Goal: Transaction & Acquisition: Purchase product/service

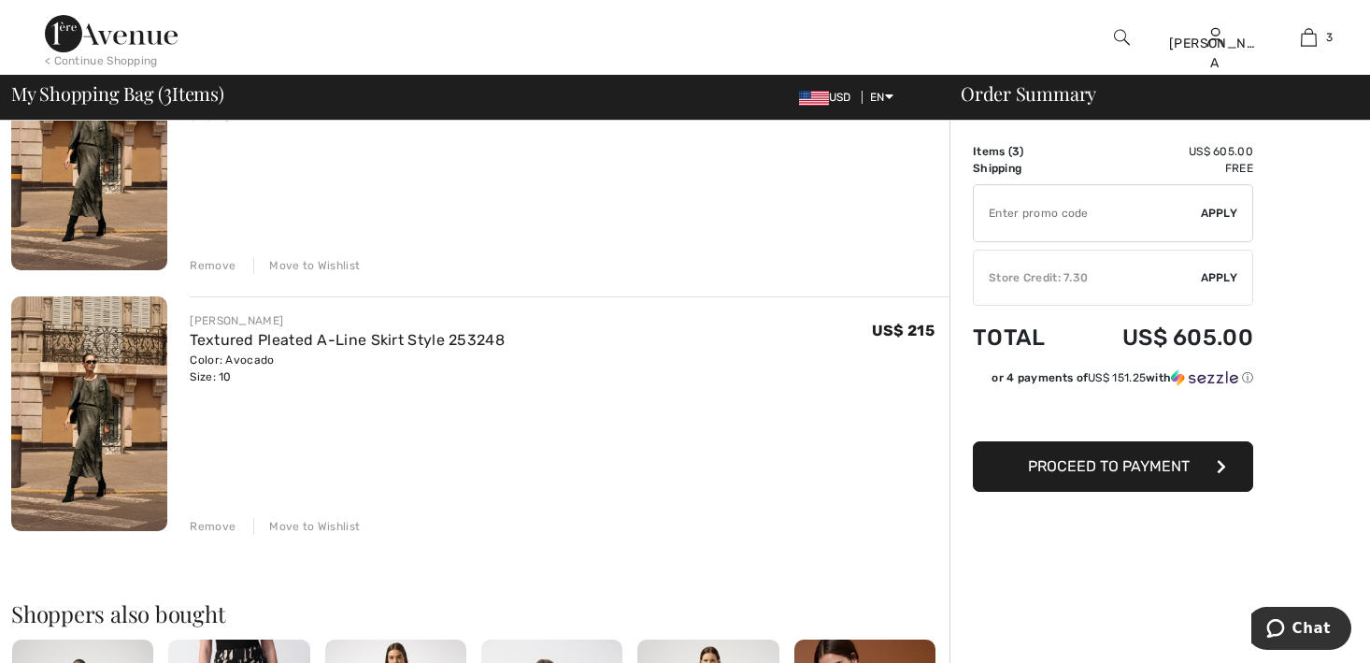
scroll to position [535, 0]
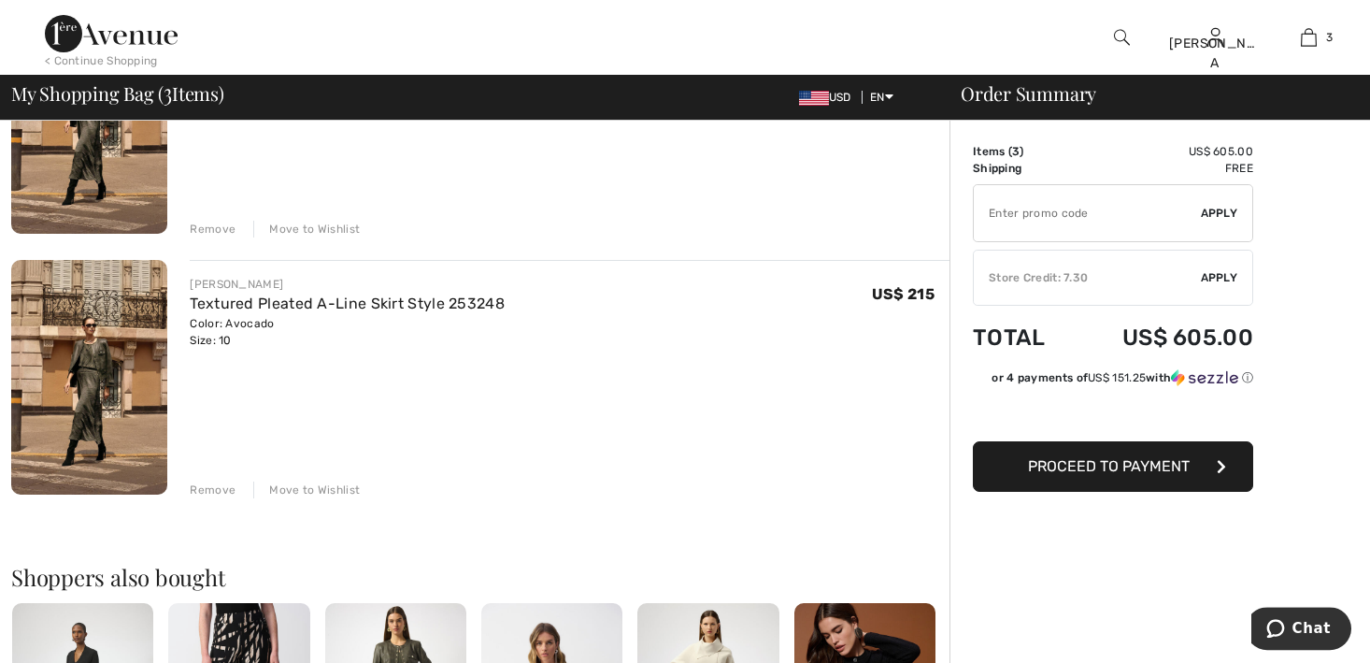
click at [202, 493] on div "Remove" at bounding box center [213, 489] width 46 height 17
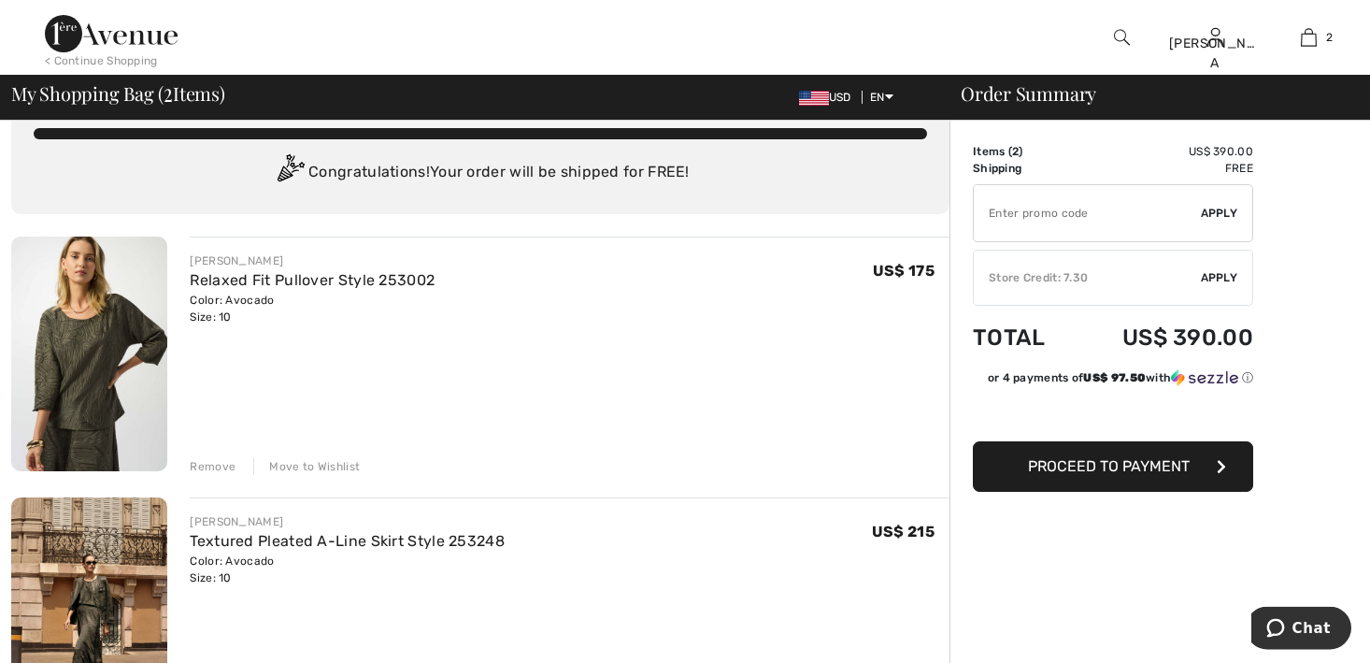
scroll to position [29, 0]
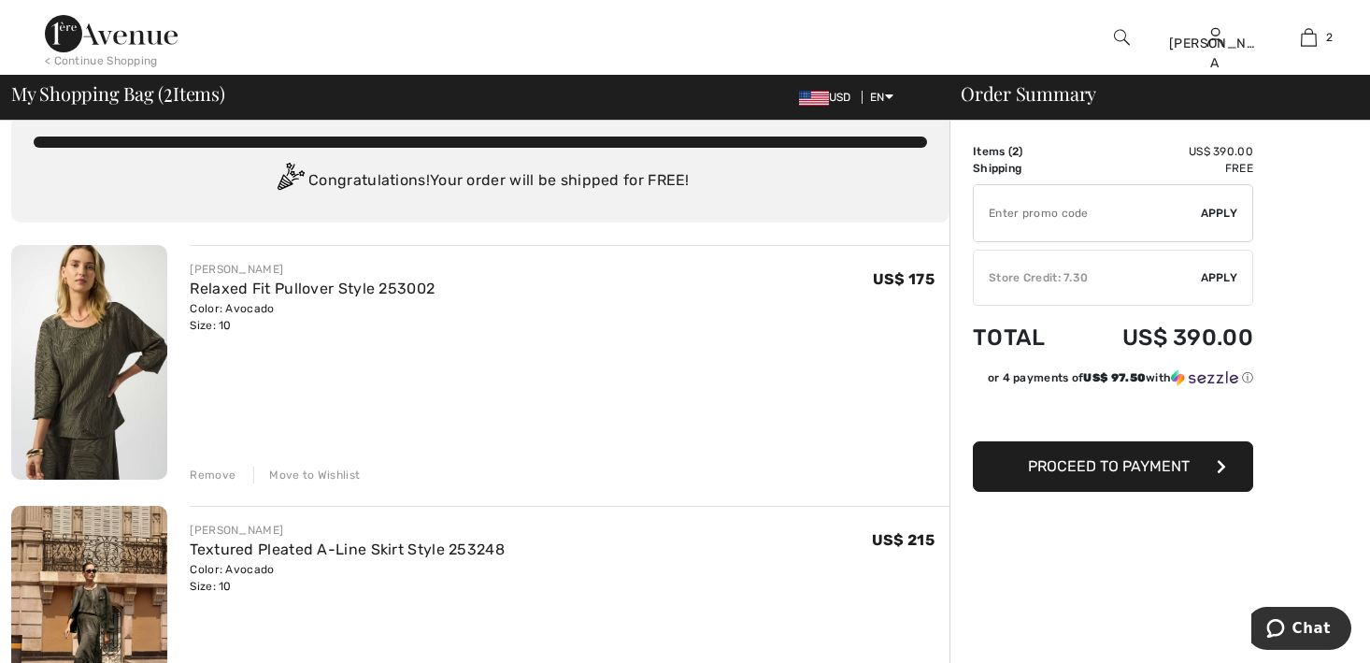
click at [1131, 281] on div "Store Credit: 7.30" at bounding box center [1087, 277] width 227 height 17
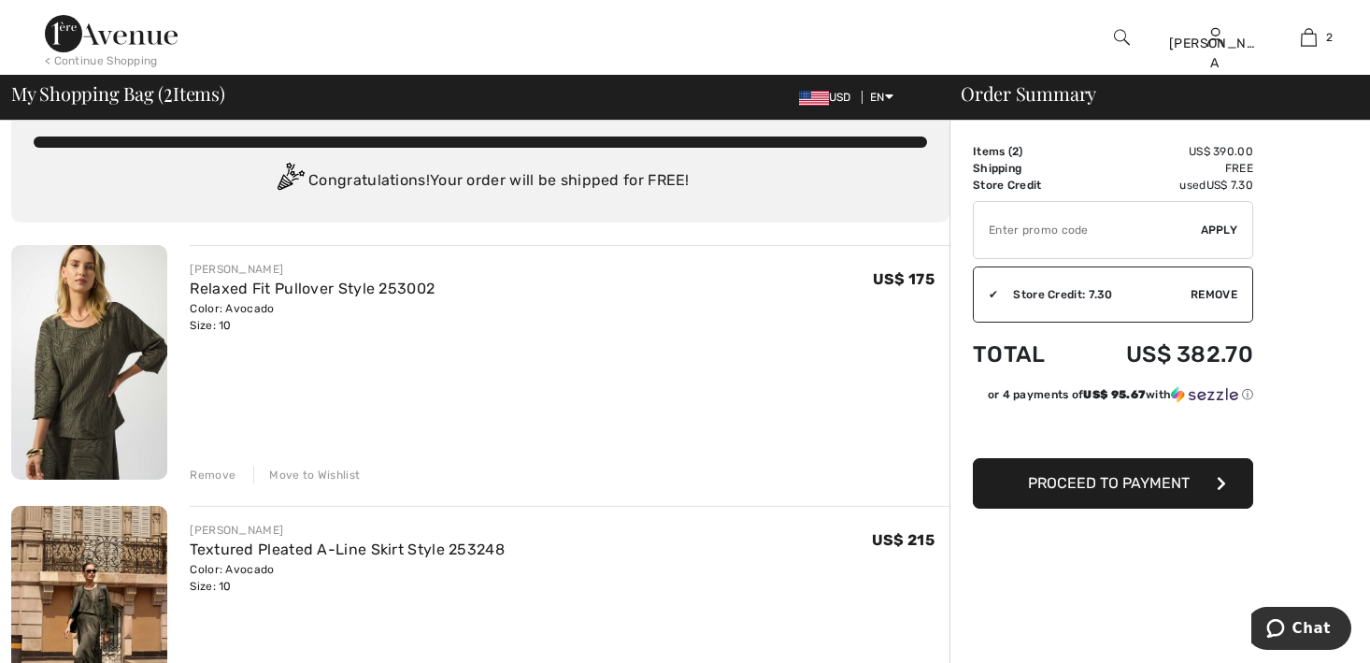
scroll to position [0, 0]
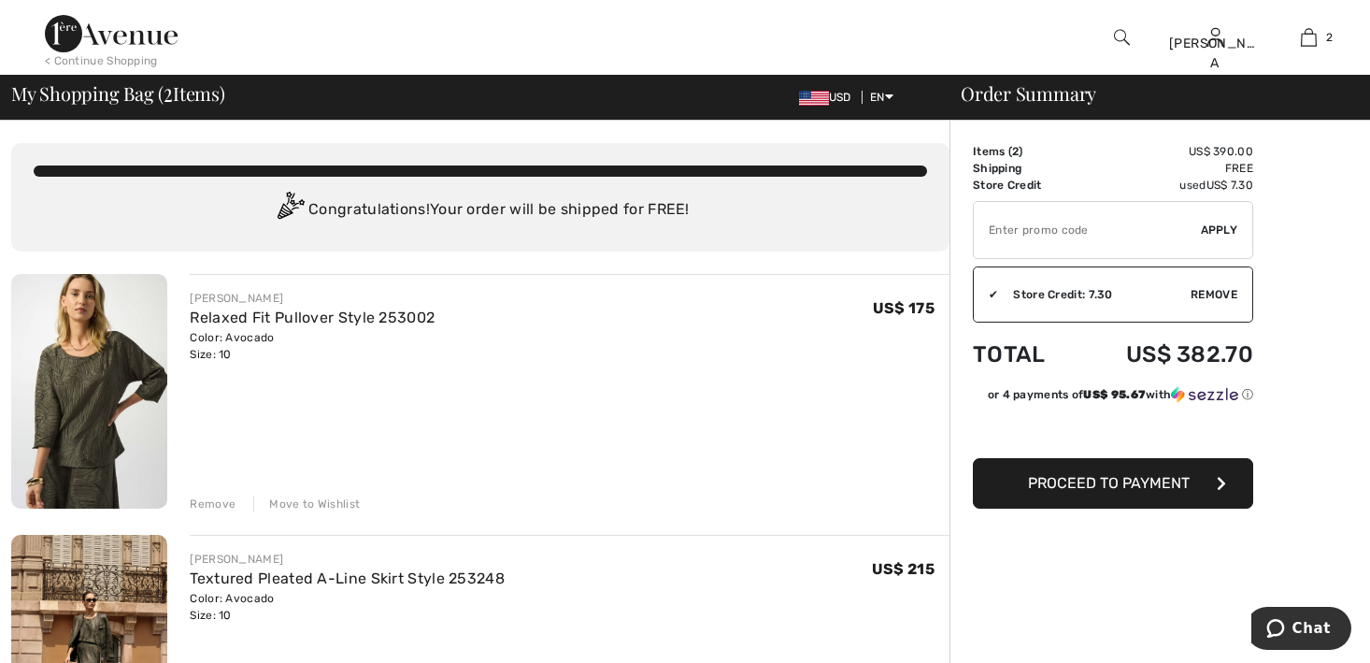
click at [1172, 496] on button "Proceed to Payment" at bounding box center [1113, 483] width 280 height 50
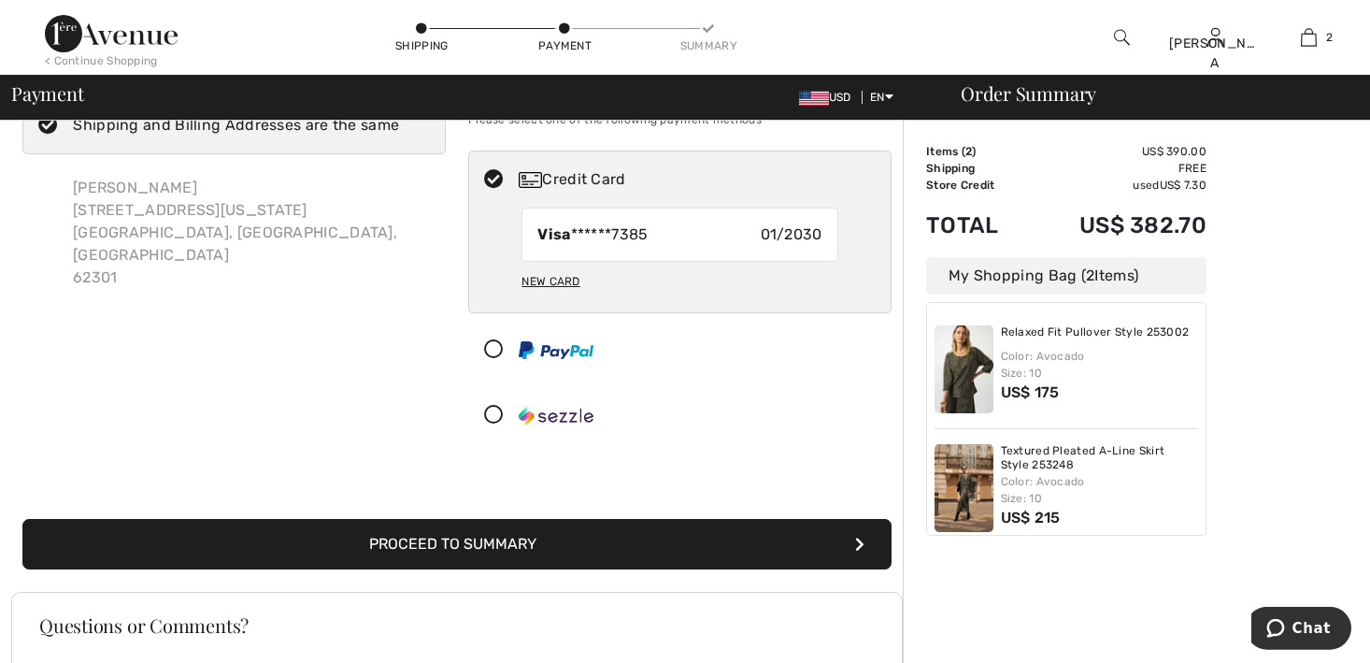
scroll to position [112, 0]
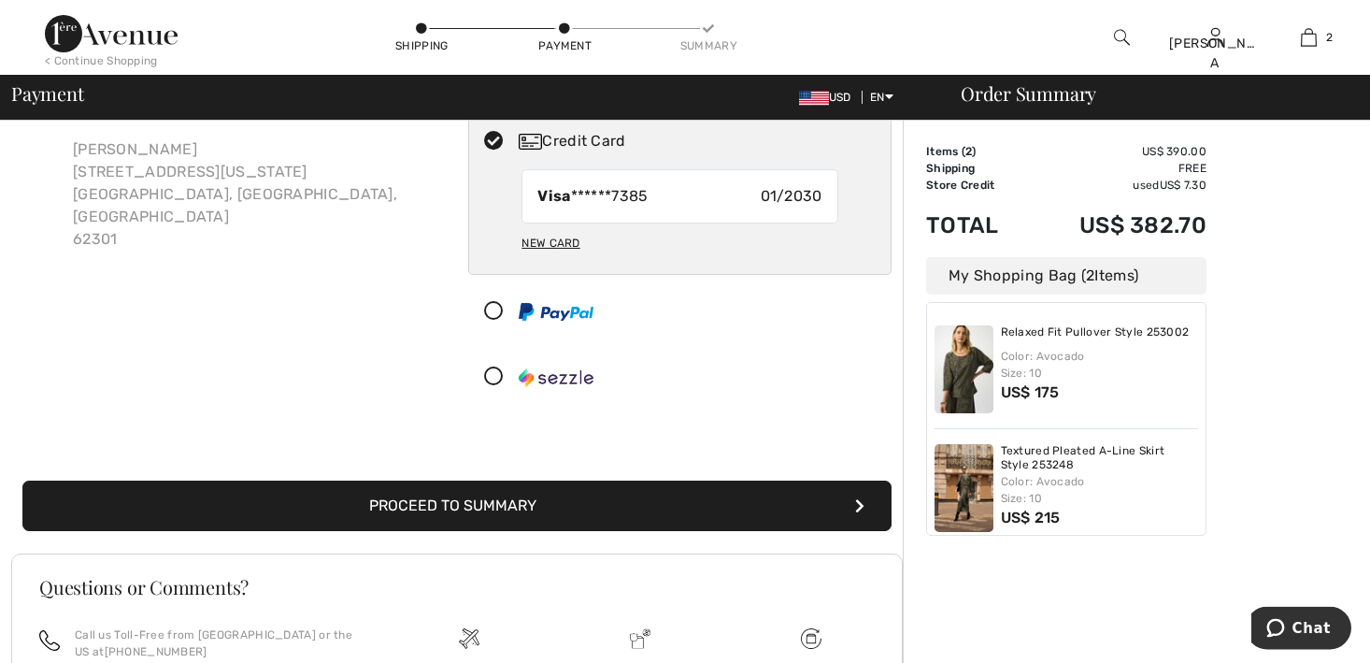
click at [509, 509] on button "Proceed to Summary" at bounding box center [456, 505] width 869 height 50
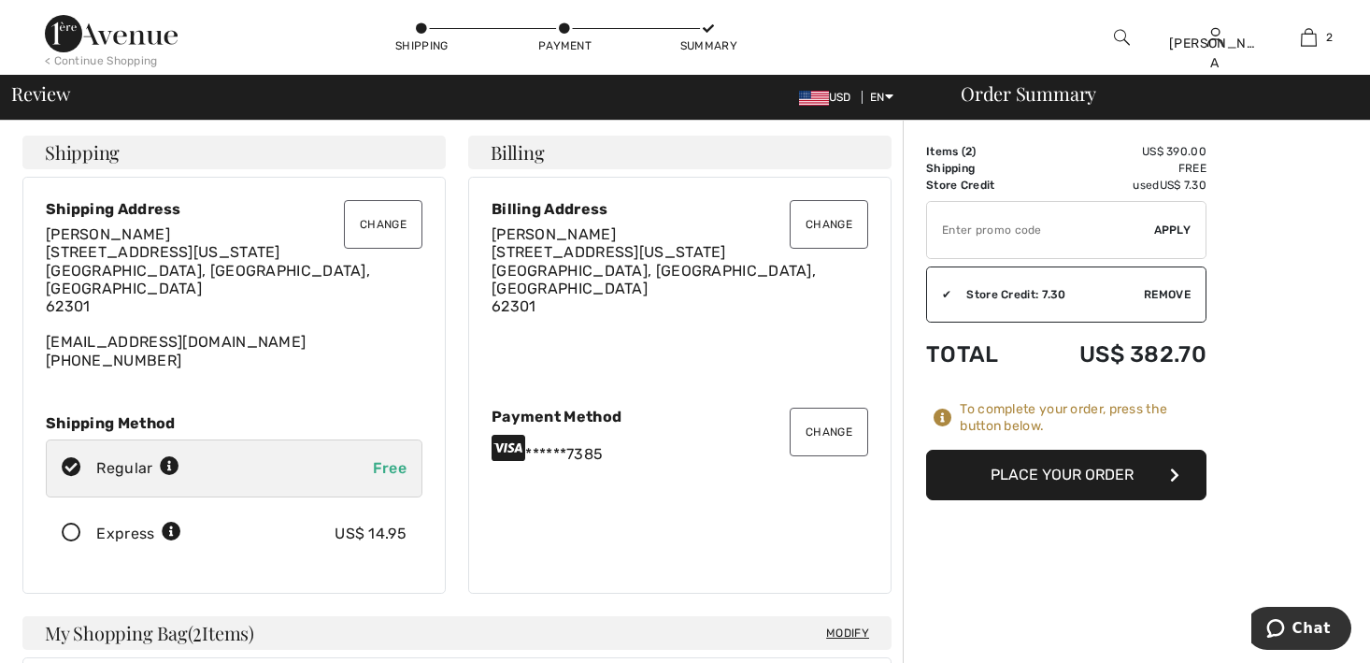
click at [1100, 480] on button "Place Your Order" at bounding box center [1066, 475] width 280 height 50
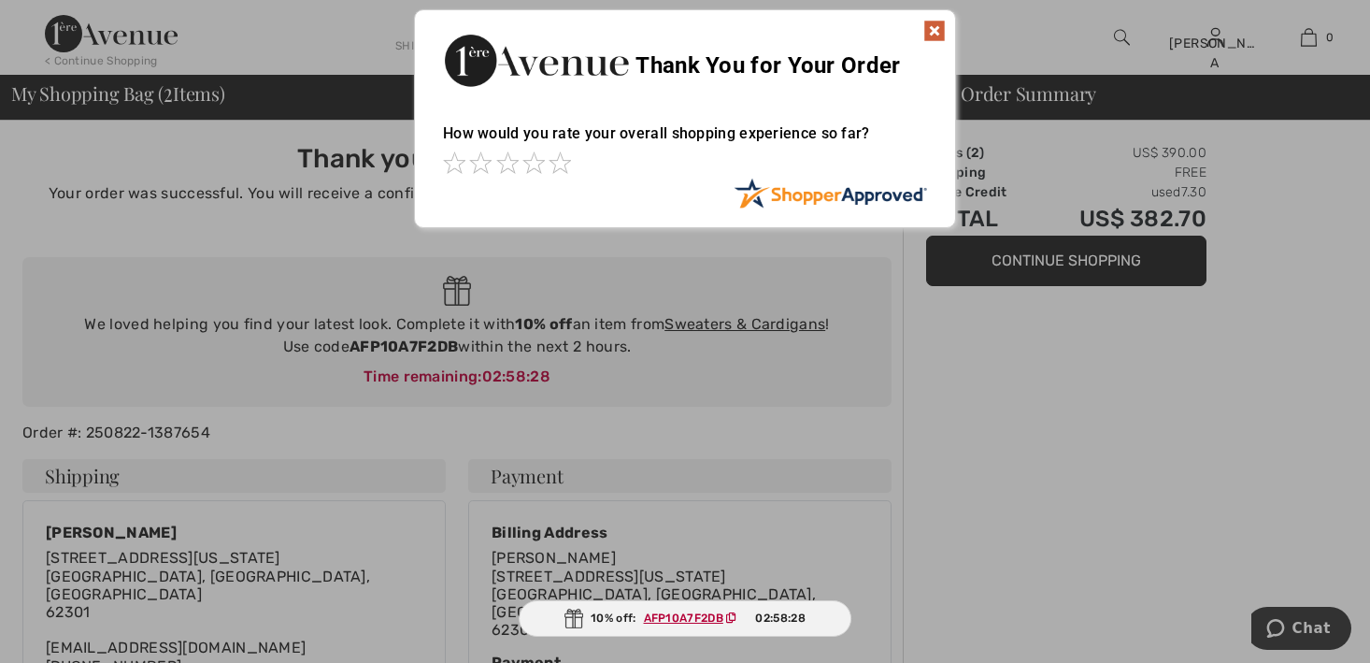
click at [686, 617] on ins "AFP10A7F2DB" at bounding box center [683, 617] width 79 height 13
click at [559, 165] on span at bounding box center [560, 162] width 22 height 22
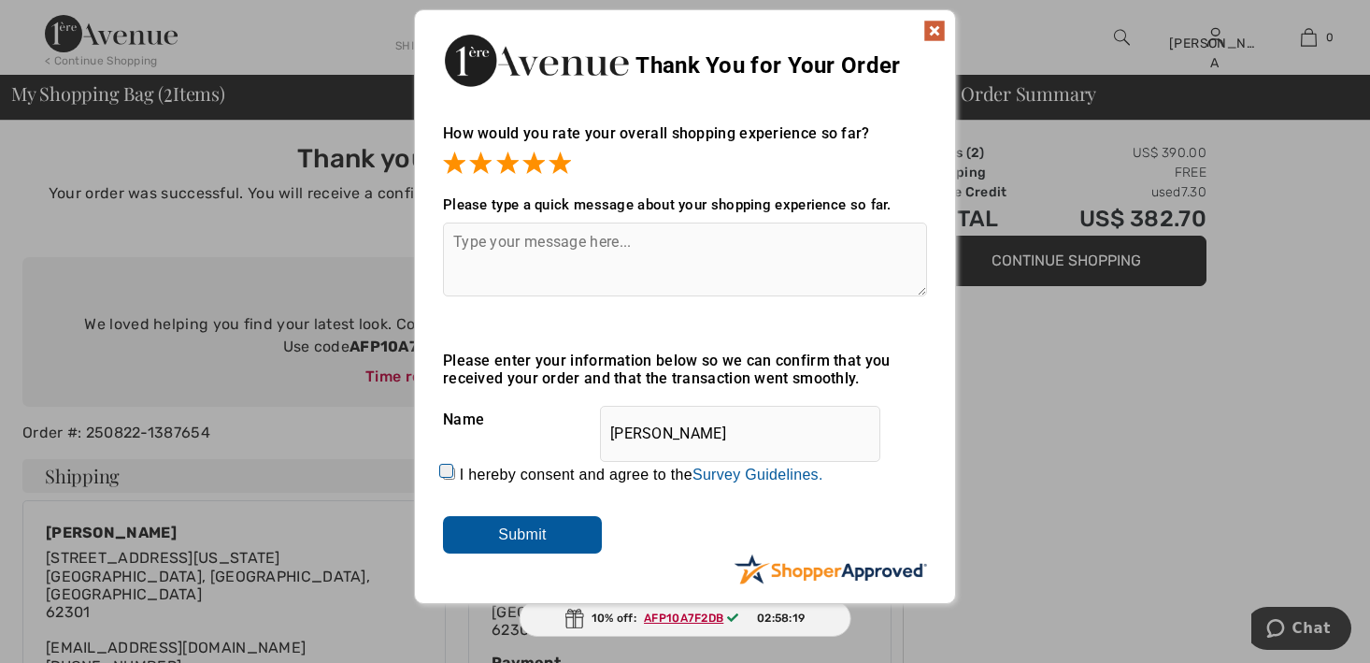
click at [446, 480] on input "I hereby consent and agree to the By submitting a review, you grant permission …" at bounding box center [449, 473] width 12 height 12
checkbox input "true"
click at [509, 553] on input "Submit" at bounding box center [522, 534] width 159 height 37
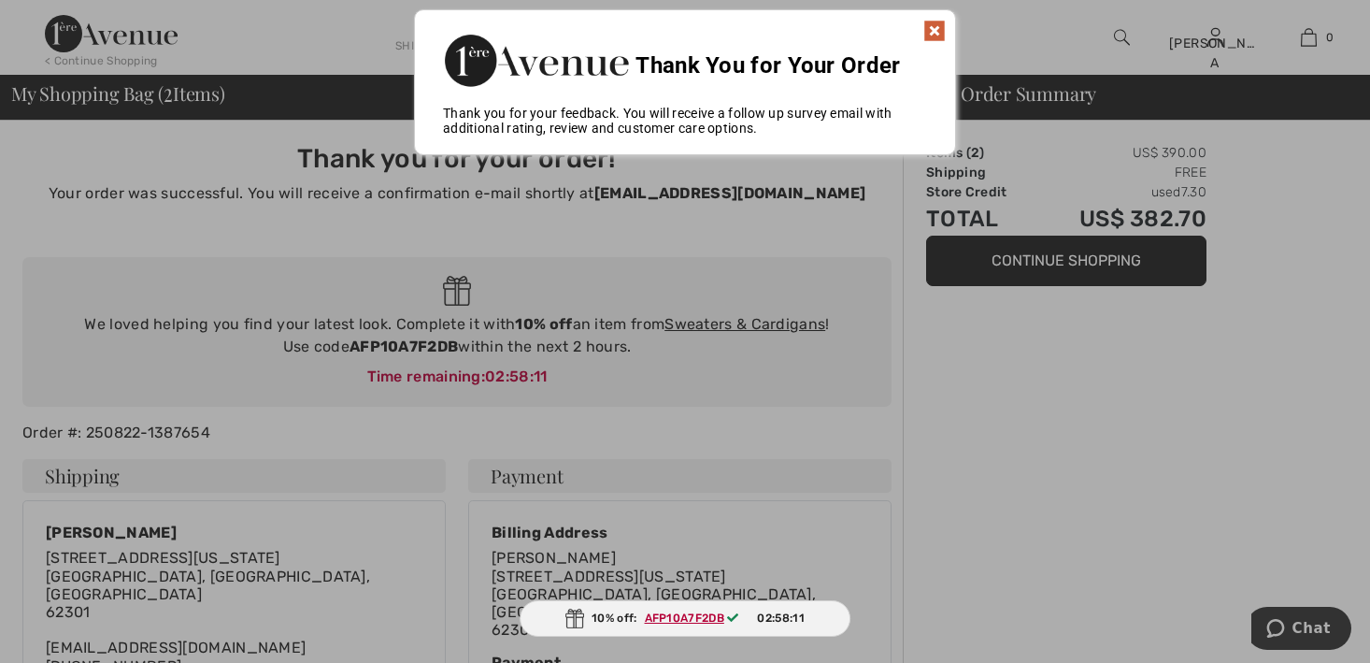
click at [696, 618] on ins "AFP10A7F2DB" at bounding box center [684, 617] width 79 height 13
click at [934, 26] on img at bounding box center [935, 31] width 22 height 22
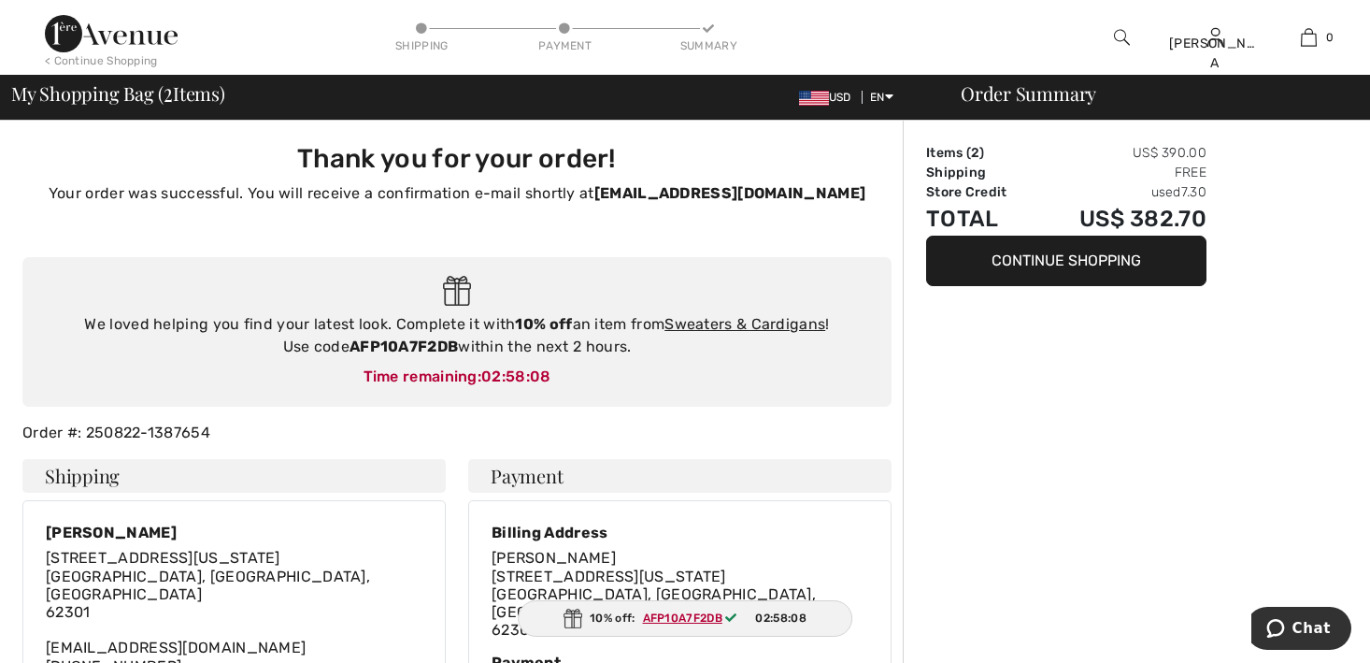
click at [672, 619] on ins "AFP10A7F2DB" at bounding box center [682, 617] width 79 height 13
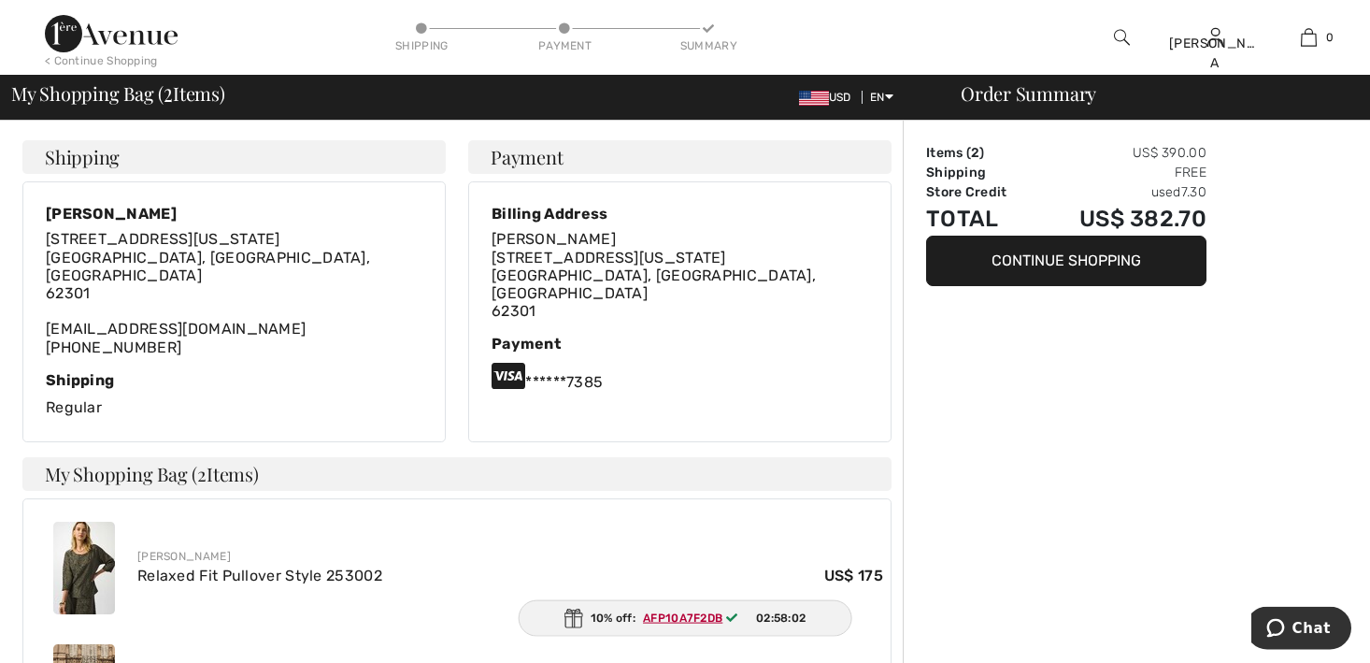
scroll to position [317, 0]
click at [689, 617] on ins "AFP10A7F2DB" at bounding box center [682, 617] width 79 height 13
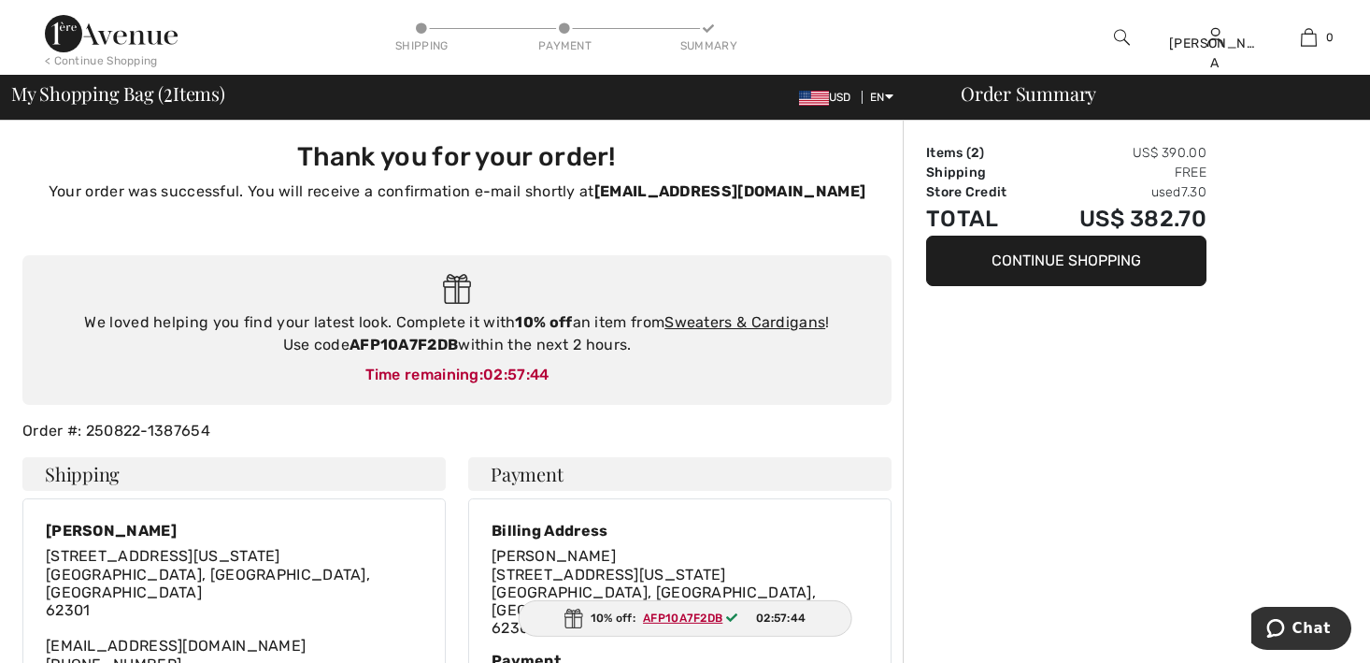
scroll to position [0, 0]
